Goal: Navigation & Orientation: Find specific page/section

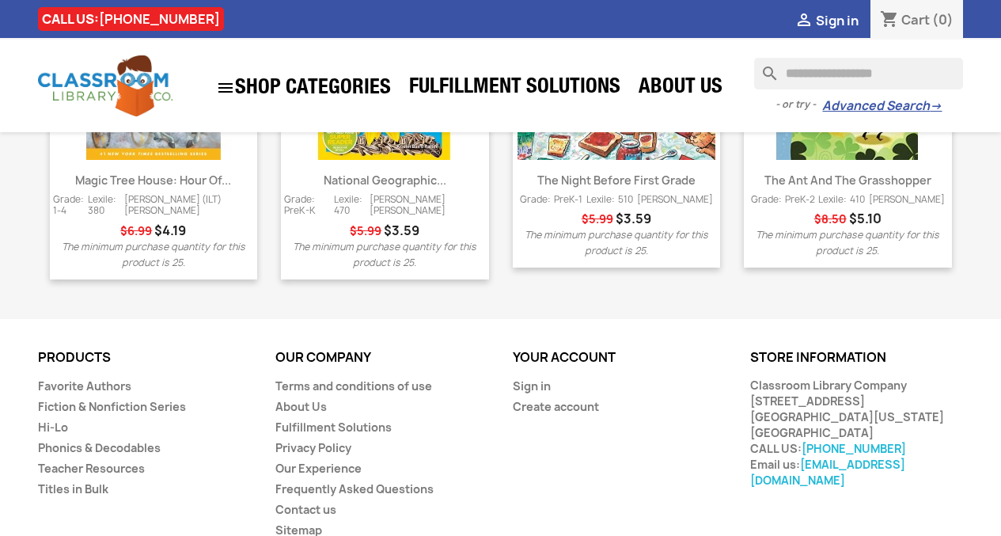
scroll to position [2183, 0]
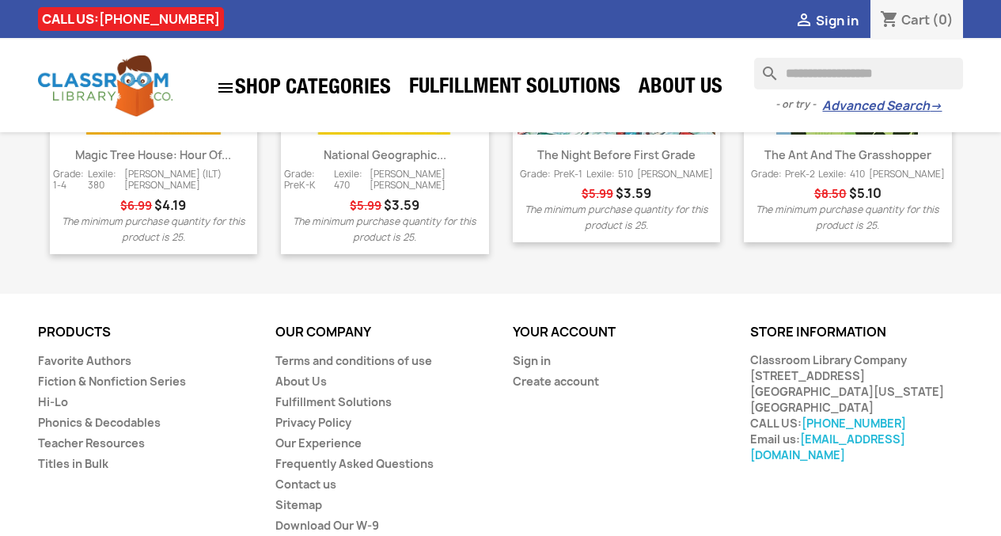
drag, startPoint x: 1006, startPoint y: 31, endPoint x: 1013, endPoint y: 252, distance: 221.0
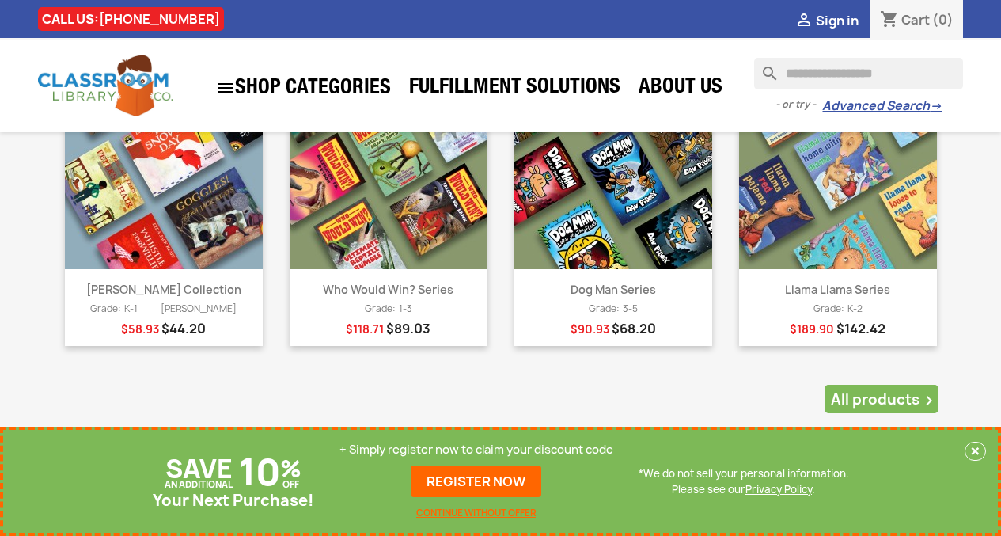
scroll to position [0, 0]
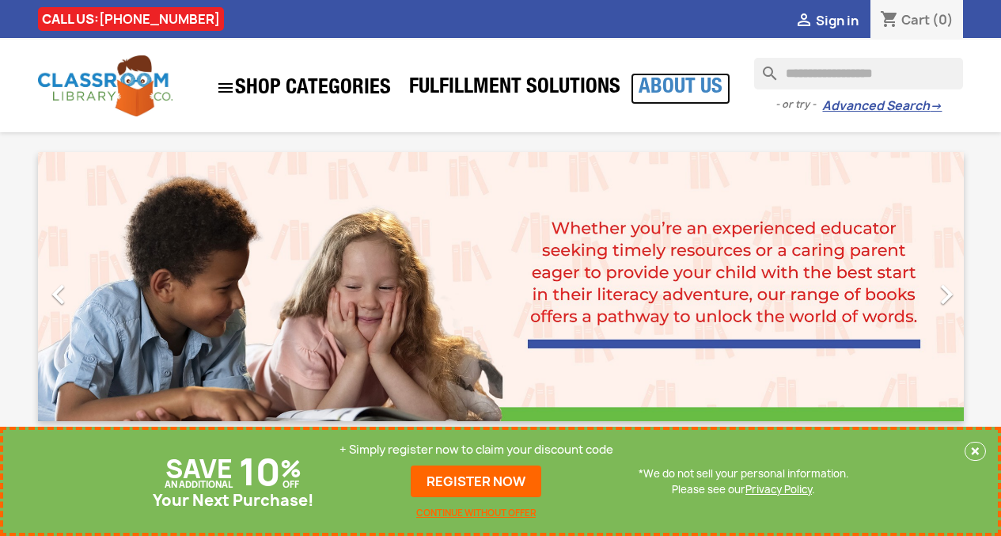
click at [686, 93] on link "About Us" at bounding box center [681, 89] width 100 height 32
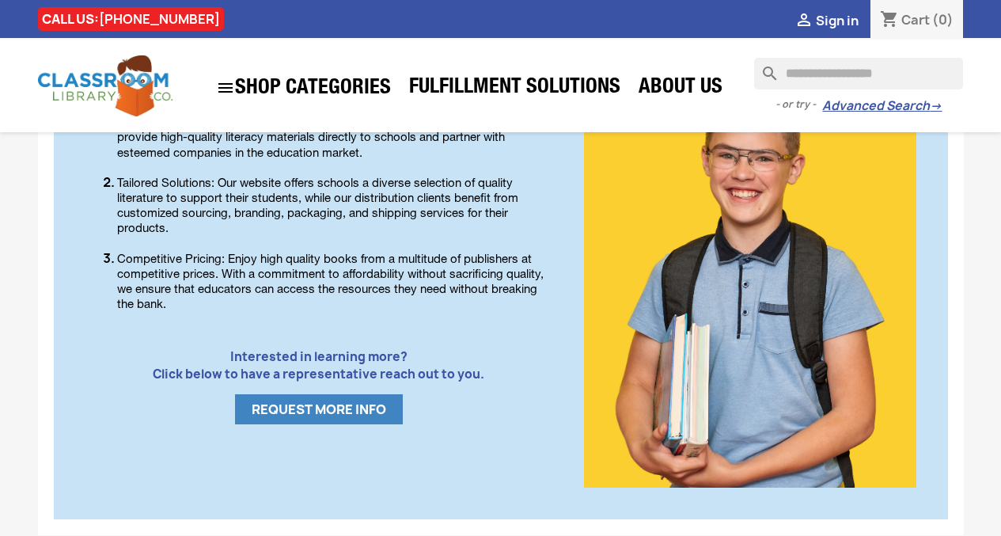
scroll to position [1104, 0]
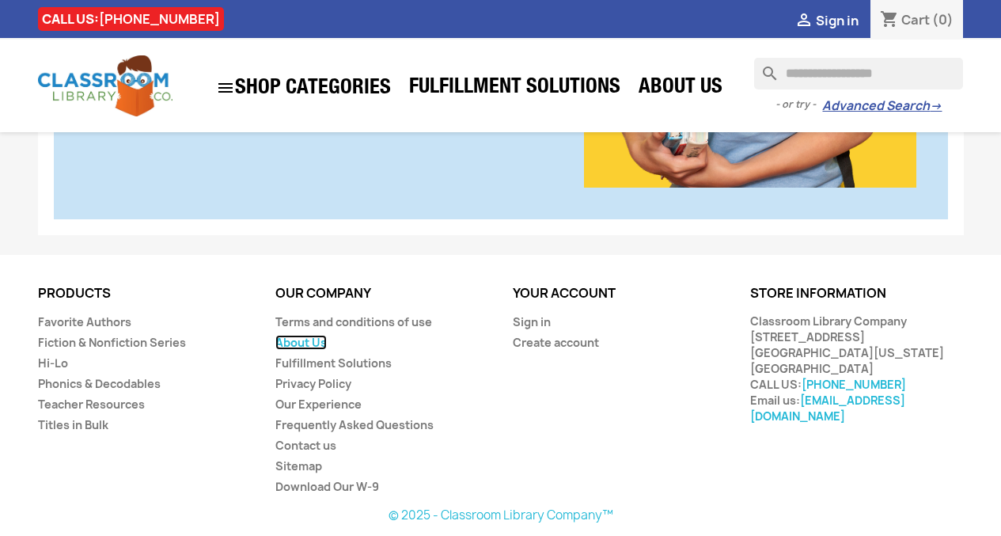
click at [317, 340] on link "About Us" at bounding box center [301, 342] width 51 height 15
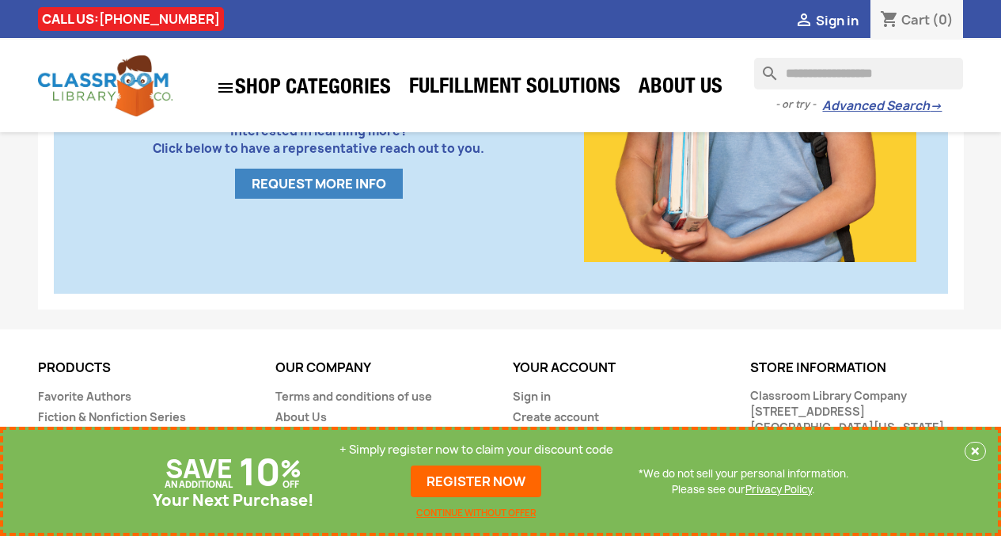
scroll to position [1104, 0]
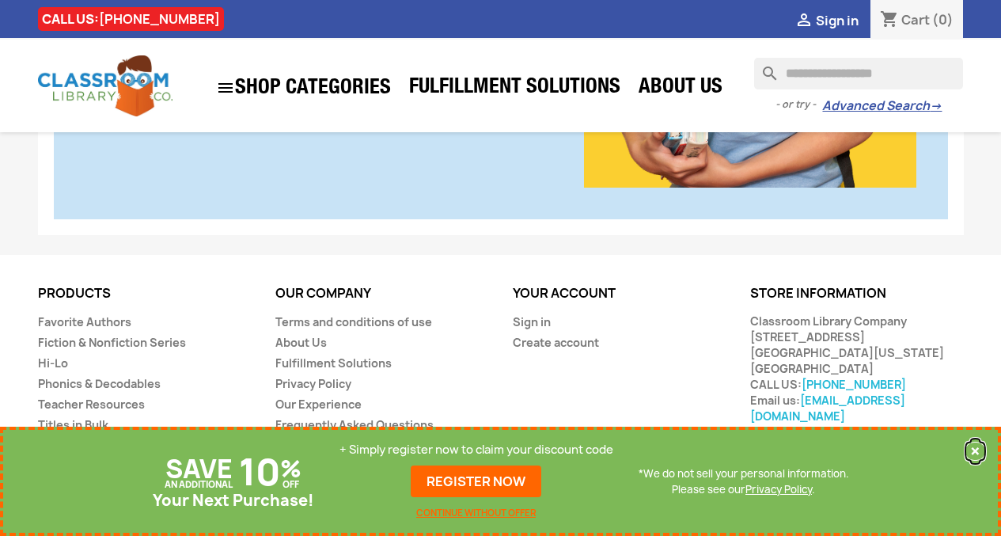
click at [976, 451] on button "×" at bounding box center [975, 451] width 21 height 19
